Goal: Task Accomplishment & Management: Manage account settings

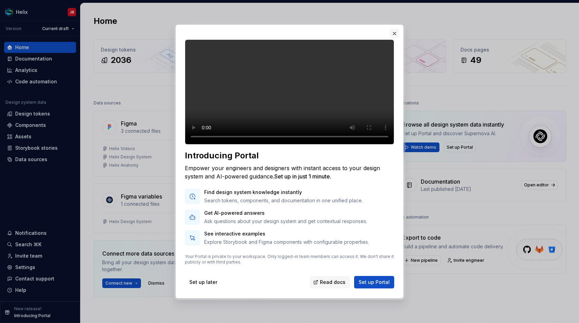
click at [395, 29] on button "button" at bounding box center [395, 34] width 10 height 10
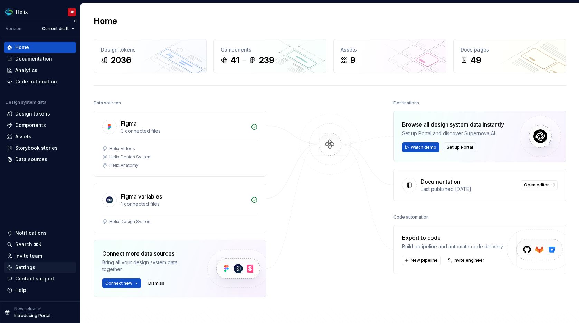
click at [31, 265] on div "Settings" at bounding box center [25, 266] width 20 height 7
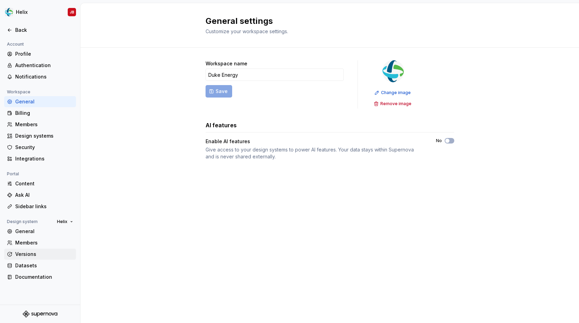
click at [39, 257] on div "Versions" at bounding box center [44, 253] width 58 height 7
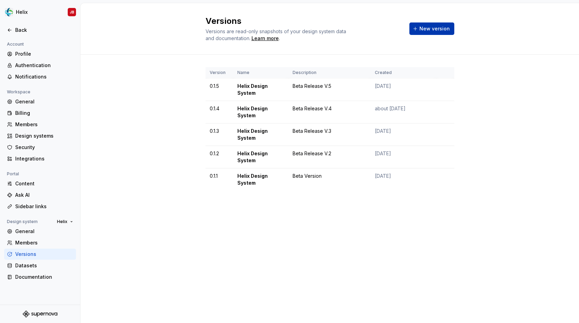
click at [433, 29] on span "New version" at bounding box center [434, 28] width 30 height 7
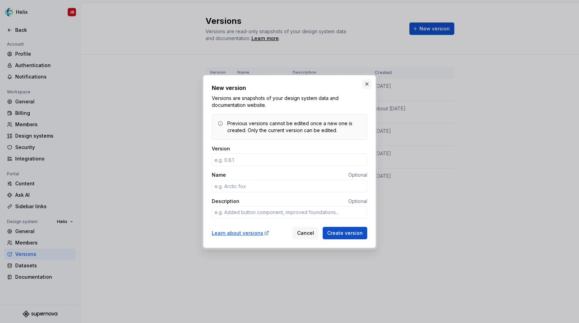
click at [367, 81] on button "button" at bounding box center [367, 84] width 10 height 10
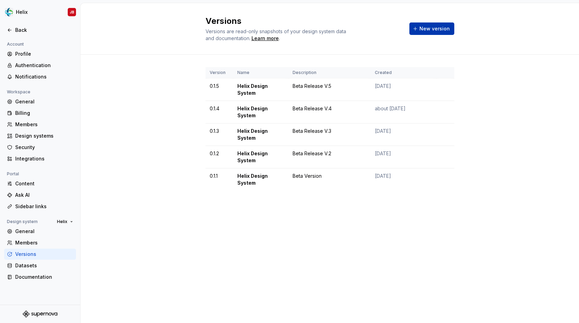
click at [419, 30] on button "New version" at bounding box center [431, 28] width 45 height 12
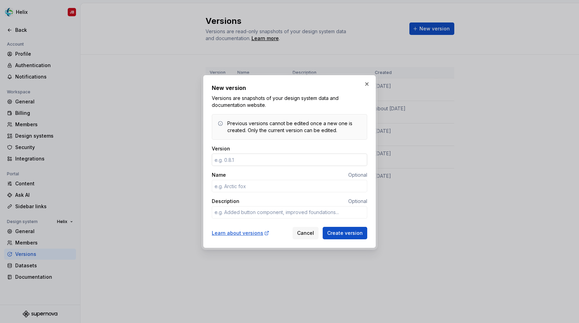
type textarea "*"
type input "0.1.6"
click at [239, 183] on input "Name" at bounding box center [289, 186] width 155 height 12
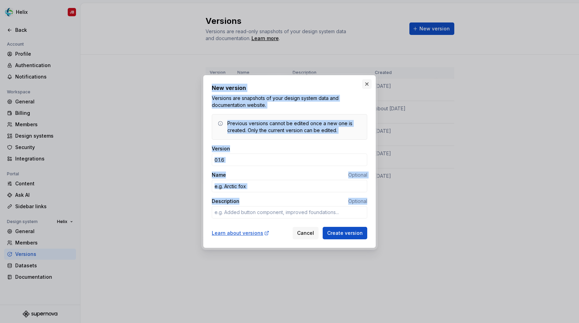
drag, startPoint x: 291, startPoint y: 82, endPoint x: 365, endPoint y: 86, distance: 73.3
click at [365, 86] on div "New version Versions are snapshots of your design system data and documentation…" at bounding box center [289, 161] width 176 height 176
click at [366, 84] on button "button" at bounding box center [367, 84] width 10 height 10
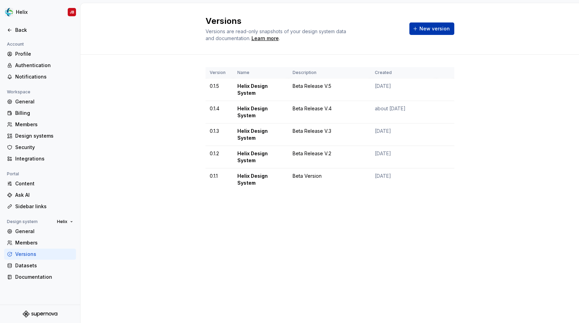
click at [434, 27] on span "New version" at bounding box center [434, 28] width 30 height 7
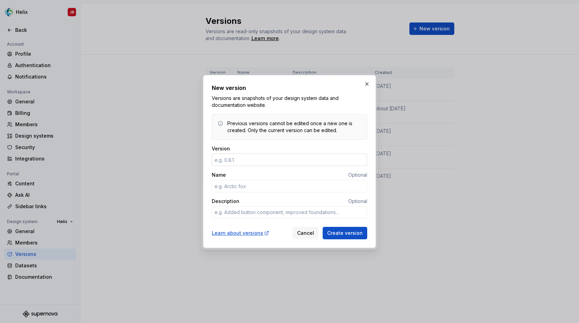
type textarea "*"
type input "0.1.6"
click at [242, 186] on input "Name" at bounding box center [289, 186] width 155 height 12
type textarea "*"
type input "H"
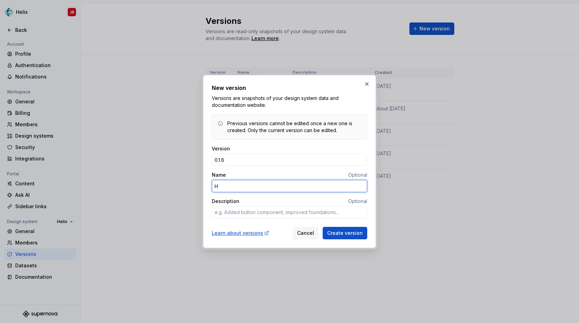
type textarea "*"
type input "Hel"
type textarea "*"
type input "Helix Design System"
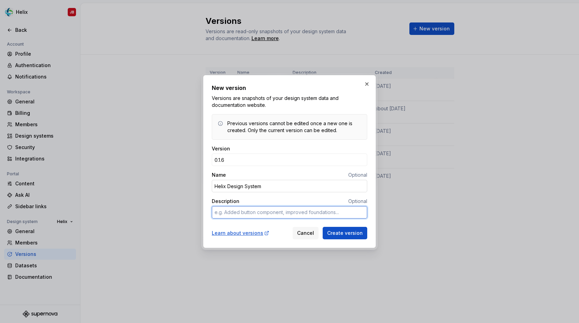
type textarea "*"
type textarea "B"
type textarea "*"
type textarea "Be"
type textarea "*"
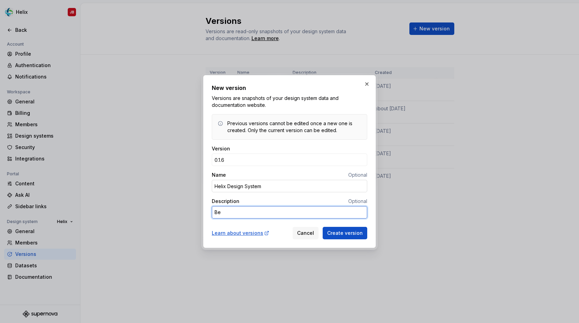
type textarea "Bet"
type textarea "*"
type textarea "Beta"
type textarea "*"
type textarea "Beta"
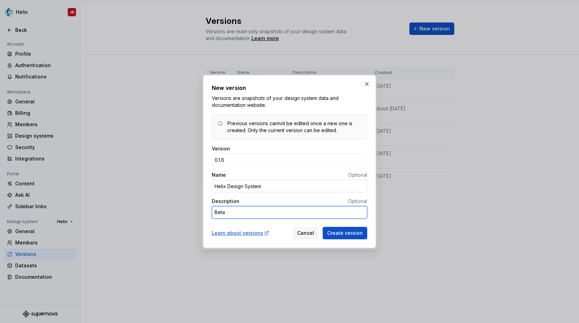
type textarea "*"
type textarea "Beta V"
type textarea "*"
type textarea "Beta Ve"
type textarea "*"
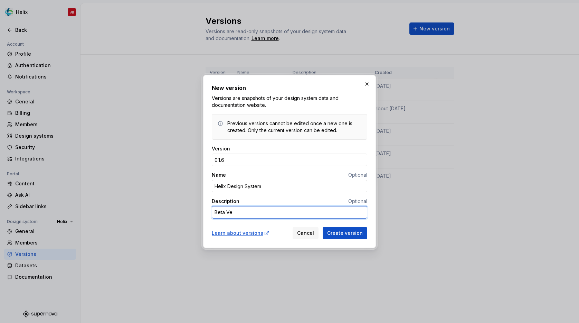
type textarea "Beta Ver"
type textarea "*"
type textarea "Beta Vers"
type textarea "*"
type textarea "Beta Versi"
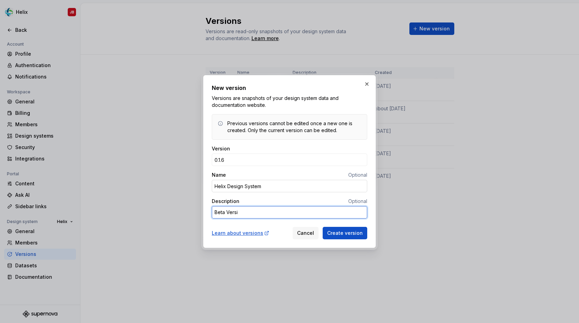
type textarea "*"
type textarea "Beta Versio"
type textarea "*"
type textarea "Beta Version"
type textarea "*"
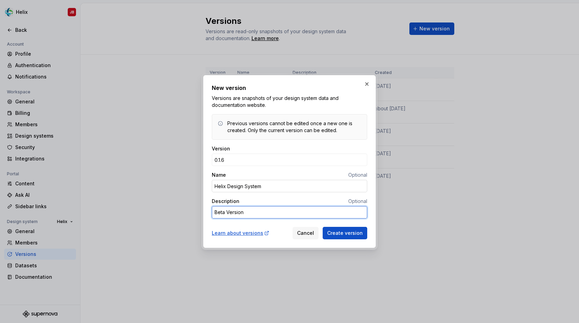
type textarea "Beta Version"
type textarea "*"
type textarea "Beta Version 6"
click at [332, 233] on span "Create version" at bounding box center [345, 232] width 36 height 7
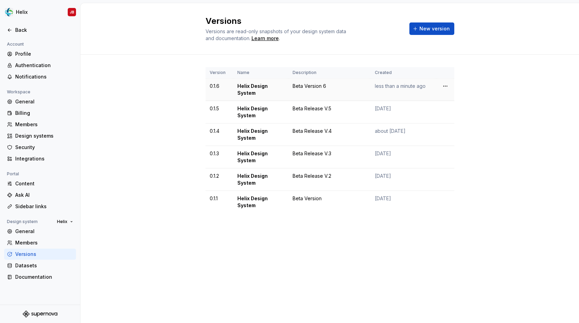
click at [315, 86] on div "Beta Version 6" at bounding box center [330, 86] width 74 height 7
click at [446, 86] on html "Helix JB Back Account Profile Authentication Notifications Workspace General Bi…" at bounding box center [289, 161] width 579 height 323
click at [454, 99] on div "Edit details" at bounding box center [475, 99] width 45 height 7
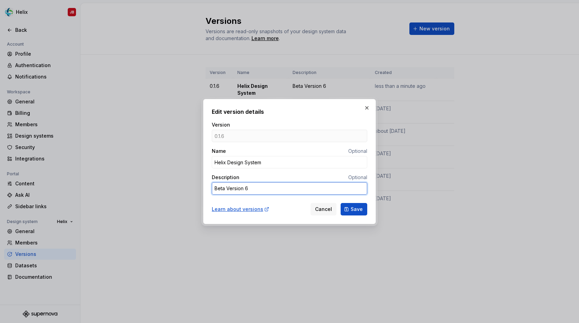
click at [239, 190] on textarea "Beta Version 6" at bounding box center [289, 188] width 155 height 12
click at [227, 189] on textarea "Beta Version 6" at bounding box center [289, 188] width 155 height 12
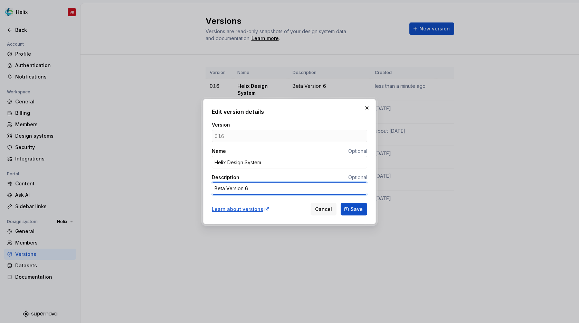
click at [227, 189] on textarea "Beta Version 6" at bounding box center [289, 188] width 155 height 12
type textarea "*"
type textarea "Beta Version"
drag, startPoint x: 228, startPoint y: 189, endPoint x: 258, endPoint y: 189, distance: 30.7
type textarea "*"
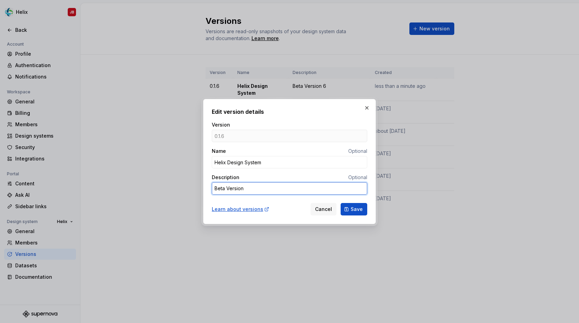
type textarea "Beta Version"
type textarea "*"
type textarea "Beta Versio"
type textarea "*"
type textarea "Beta Versi"
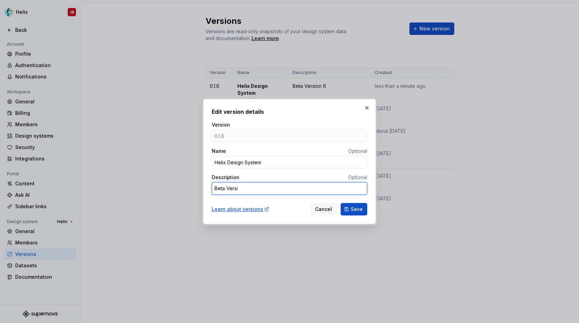
type textarea "*"
type textarea "Beta Vers"
type textarea "*"
type textarea "Beta Ver"
type textarea "*"
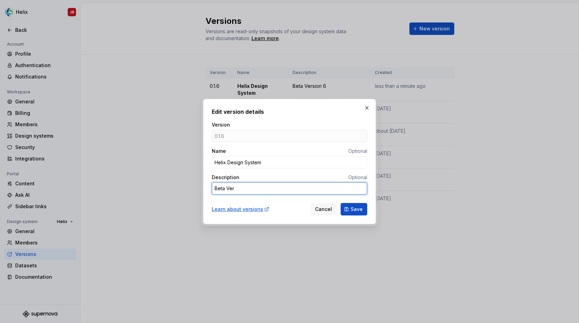
type textarea "Beta Ve"
type textarea "*"
type textarea "Beta V"
type textarea "*"
type textarea "Beta"
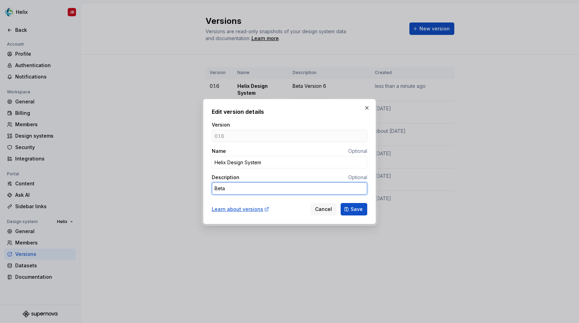
type textarea "*"
type textarea "Beta R"
type textarea "*"
type textarea "Beta Re"
type textarea "*"
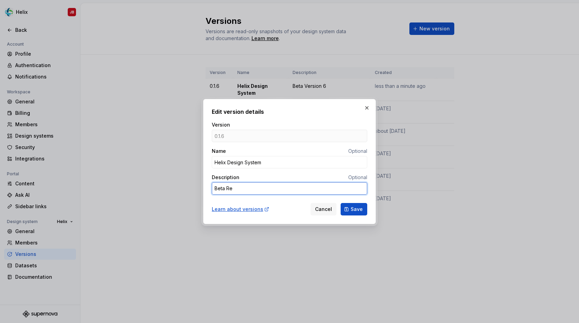
type textarea "Beta Rel"
type textarea "*"
type textarea "Beta Rele"
type textarea "*"
type textarea "Beta Relea"
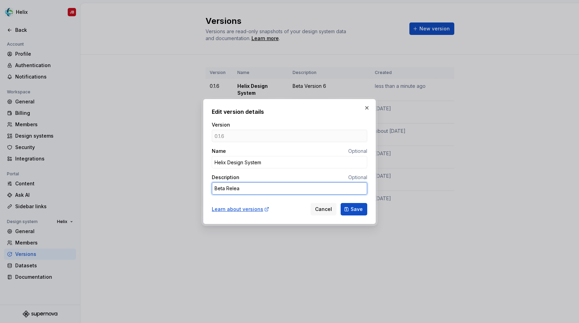
type textarea "*"
type textarea "Beta Releas"
type textarea "*"
type textarea "Beta Release"
type textarea "*"
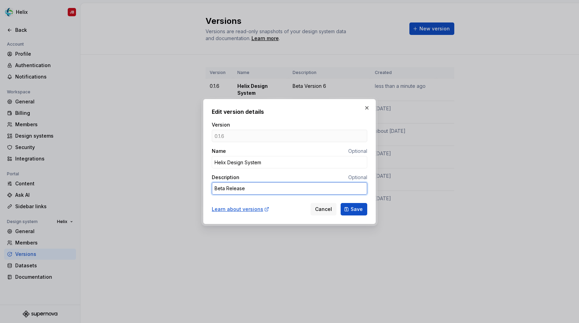
type textarea "Beta Release"
type textarea "*"
type textarea "Beta Release V"
type textarea "*"
type textarea "Beta Release V."
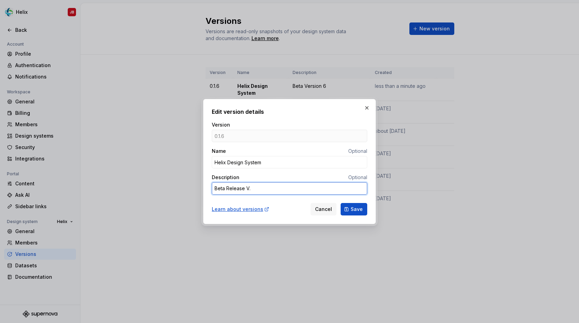
type textarea "*"
type textarea "Beta Release V.6"
click at [355, 206] on span "Save" at bounding box center [357, 208] width 12 height 7
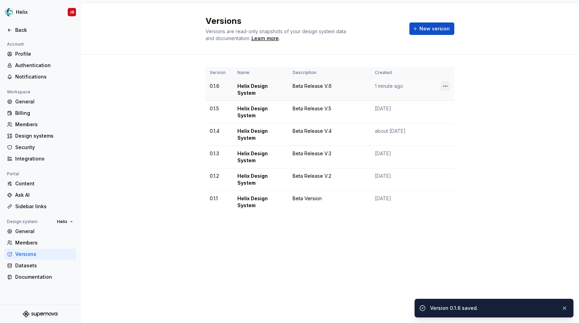
click at [445, 86] on html "Helix JB Back Account Profile Authentication Notifications Workspace General Bi…" at bounding box center [289, 161] width 579 height 323
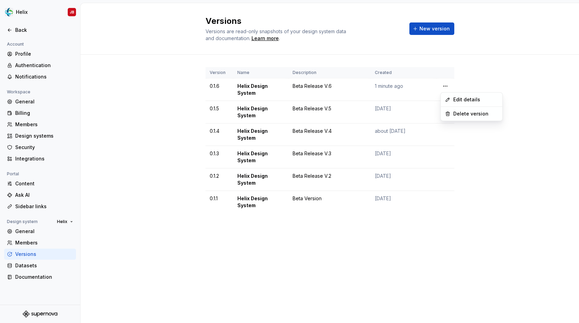
click at [175, 73] on html "Helix JB Back Account Profile Authentication Notifications Workspace General Bi…" at bounding box center [289, 161] width 579 height 323
click at [31, 252] on div "Versions" at bounding box center [44, 253] width 58 height 7
click at [18, 30] on div "Back" at bounding box center [44, 30] width 58 height 7
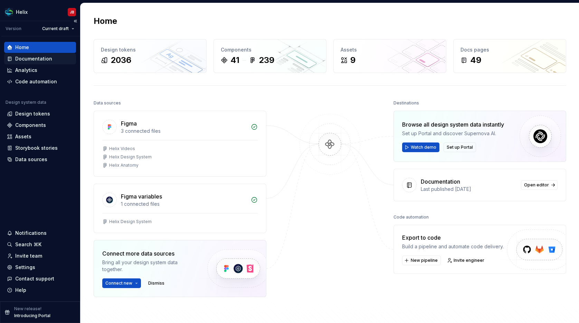
click at [36, 57] on div "Documentation" at bounding box center [33, 58] width 37 height 7
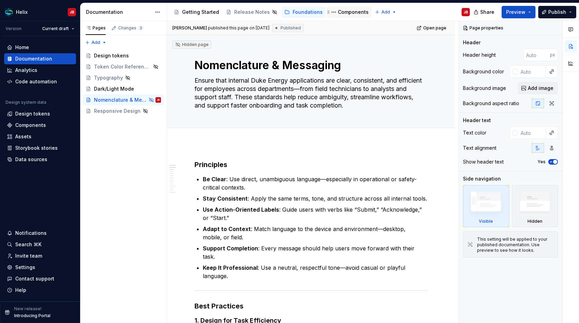
click at [346, 13] on div "Components" at bounding box center [353, 12] width 31 height 7
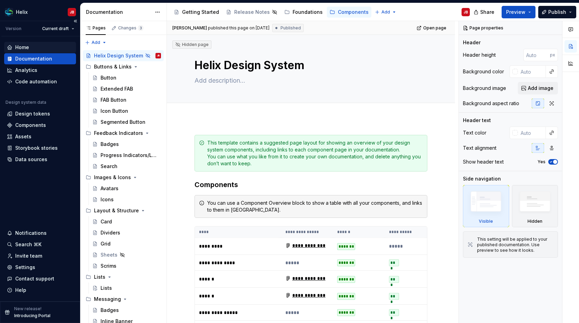
type textarea "*"
click at [16, 50] on div "Home" at bounding box center [22, 47] width 14 height 7
